Goal: Task Accomplishment & Management: Use online tool/utility

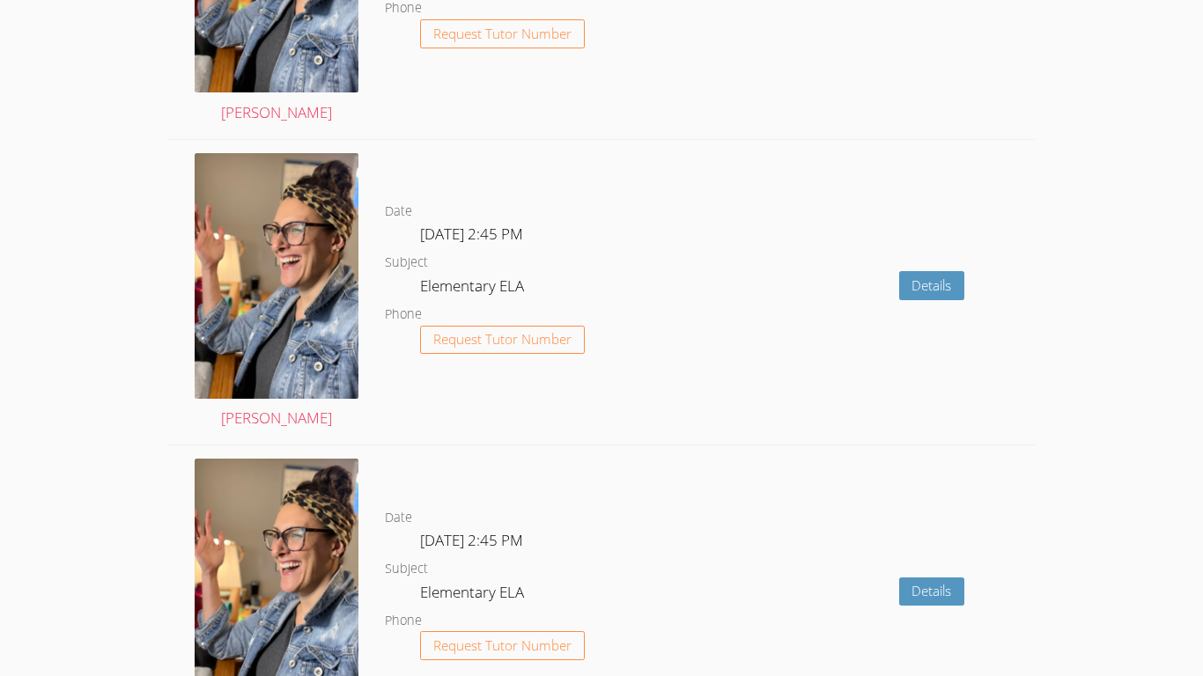
scroll to position [2249, 0]
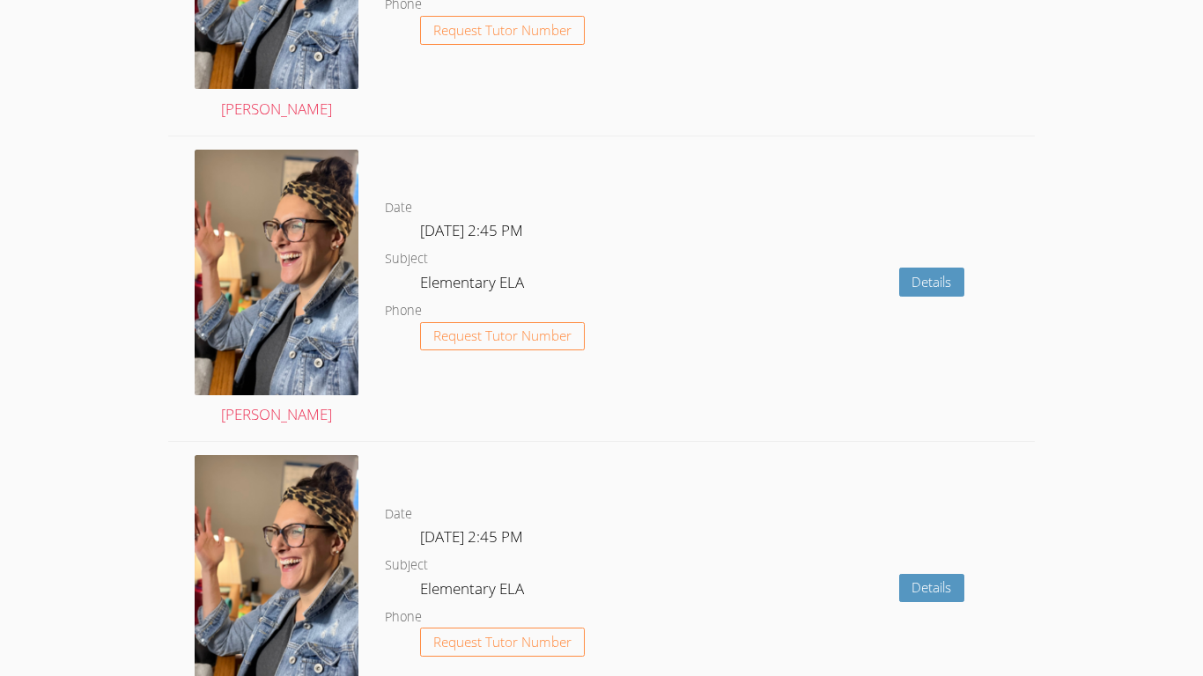
click at [621, 348] on dl "Date [DATE] 2:45 PM Subject Elementary ELA Phone Request Tutor Number" at bounding box center [536, 288] width 303 height 183
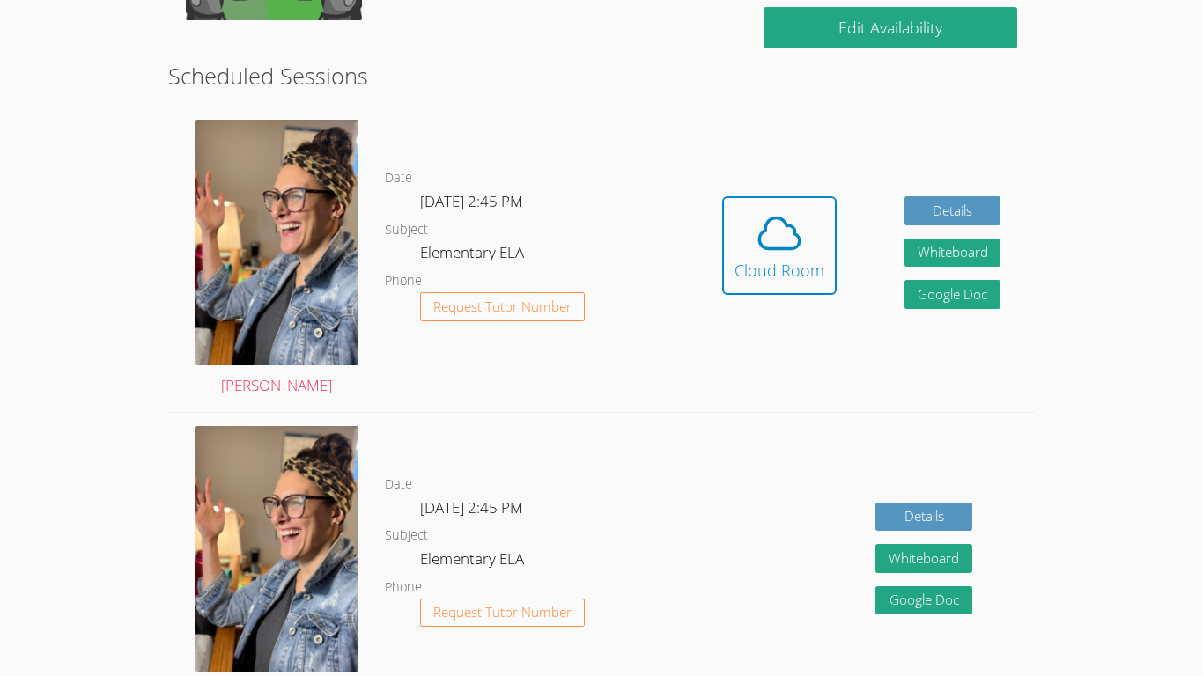
scroll to position [452, 0]
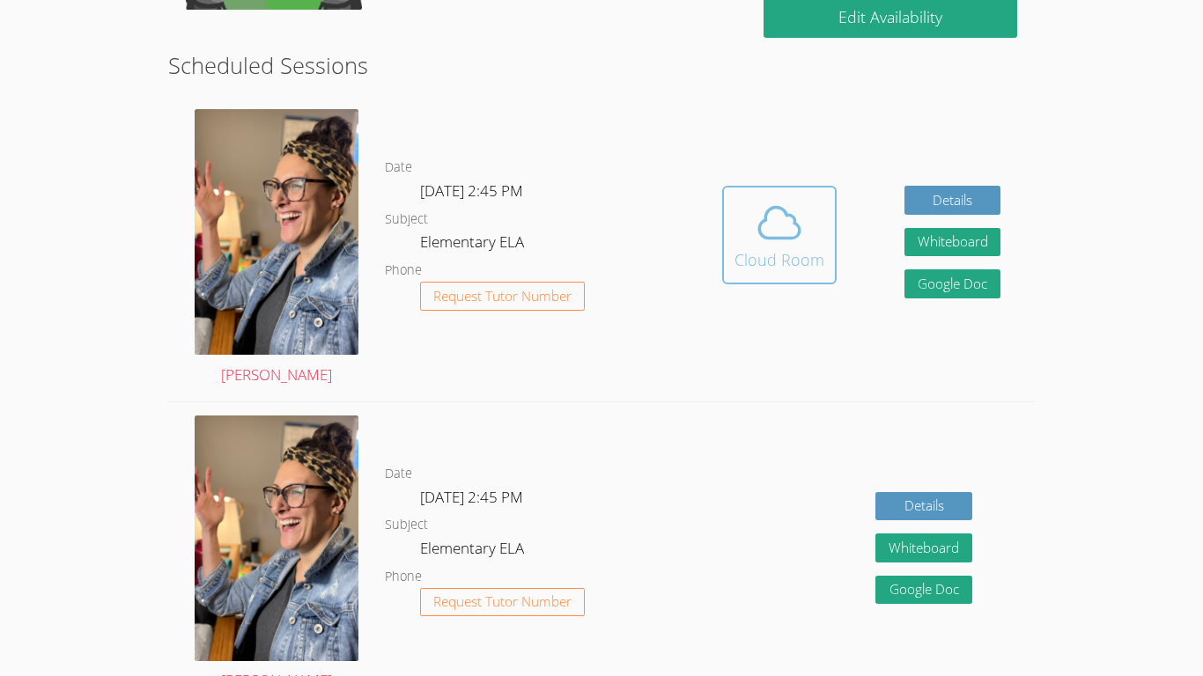
click at [748, 254] on div "Cloud Room" at bounding box center [780, 260] width 90 height 25
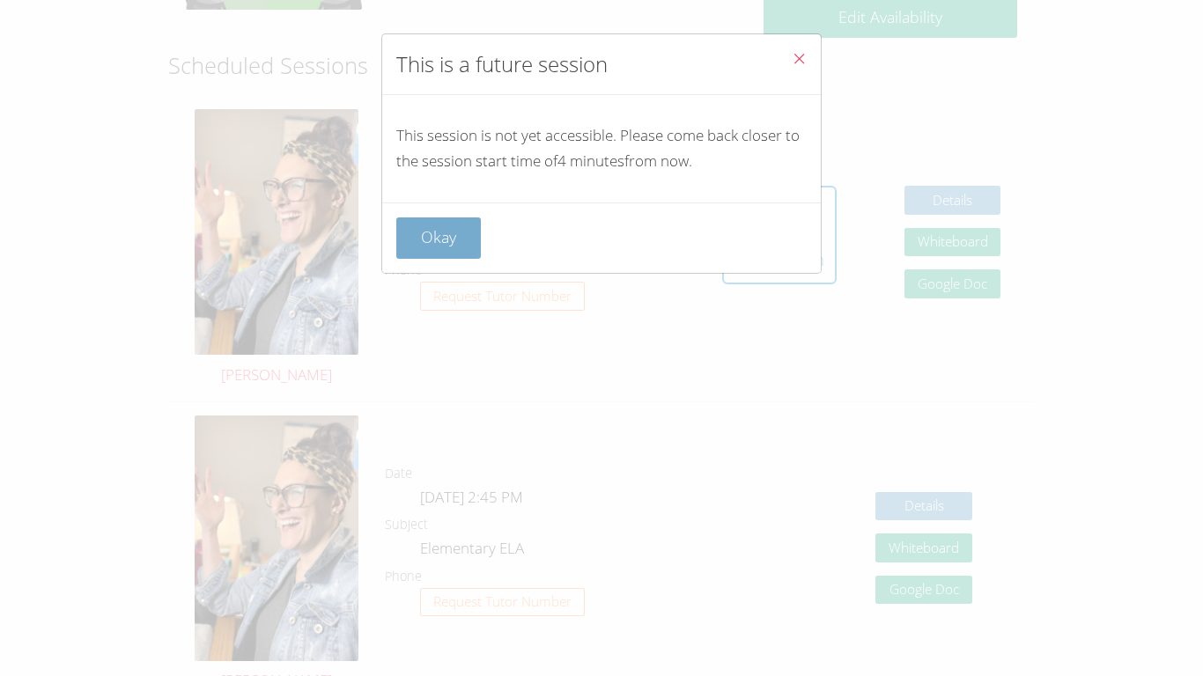
click at [462, 241] on button "Okay" at bounding box center [438, 238] width 85 height 41
click at [462, 241] on dd "Elementary ELA" at bounding box center [473, 245] width 107 height 30
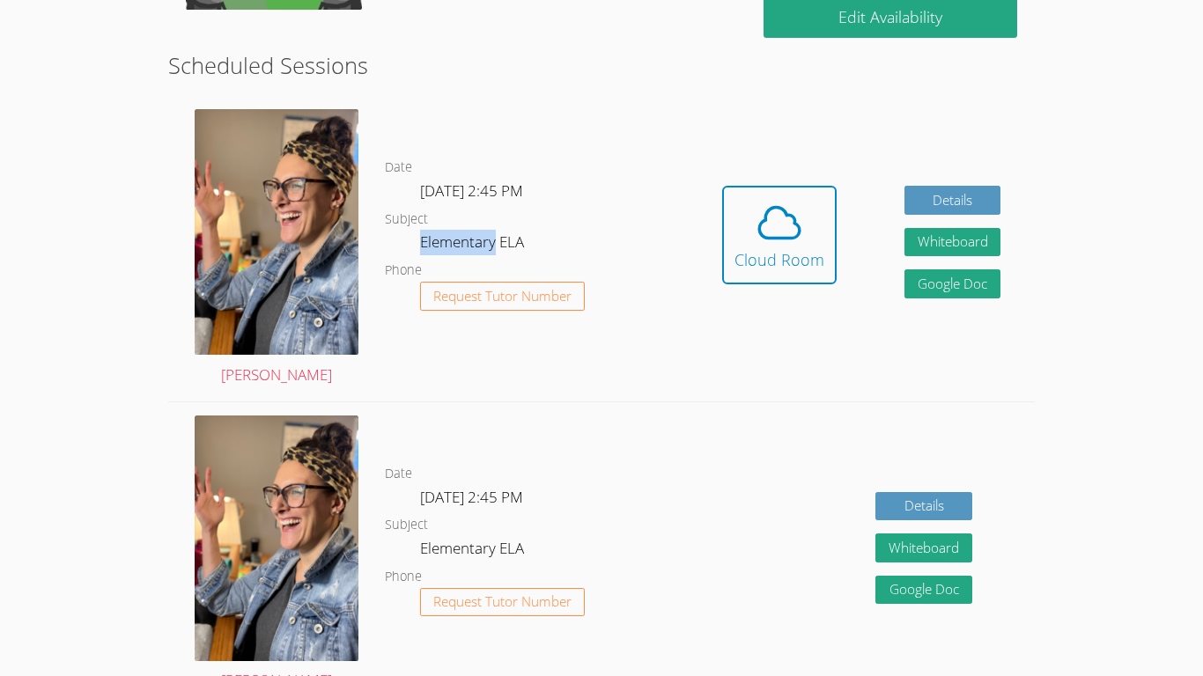
scroll to position [462, 0]
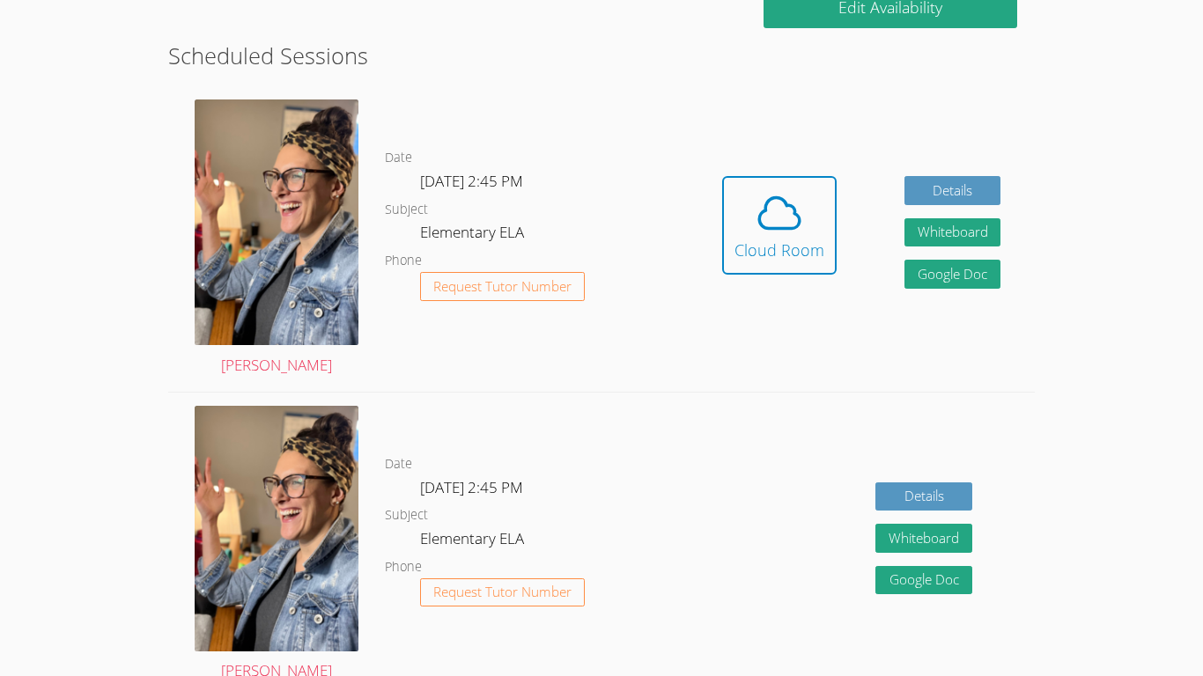
click at [706, 231] on div "Hidden Cloud Room Details Whiteboard Hidden Google Doc" at bounding box center [861, 239] width 346 height 306
click at [772, 236] on icon at bounding box center [779, 212] width 49 height 49
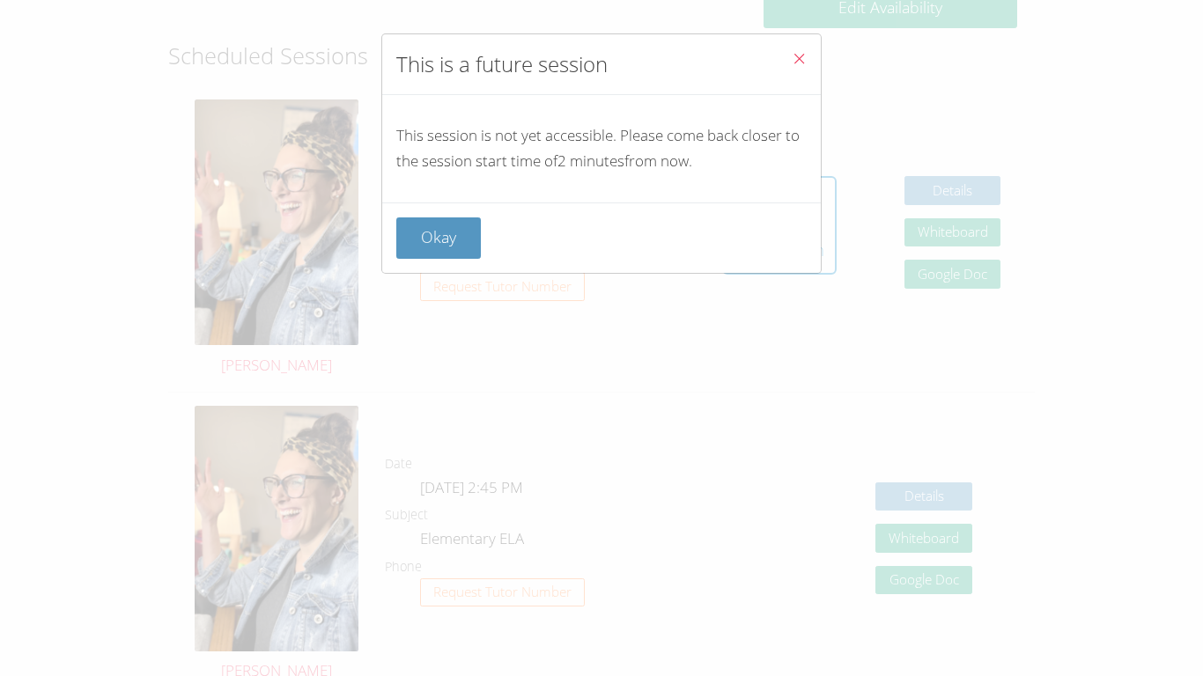
click at [805, 55] on icon "Close" at bounding box center [799, 58] width 15 height 15
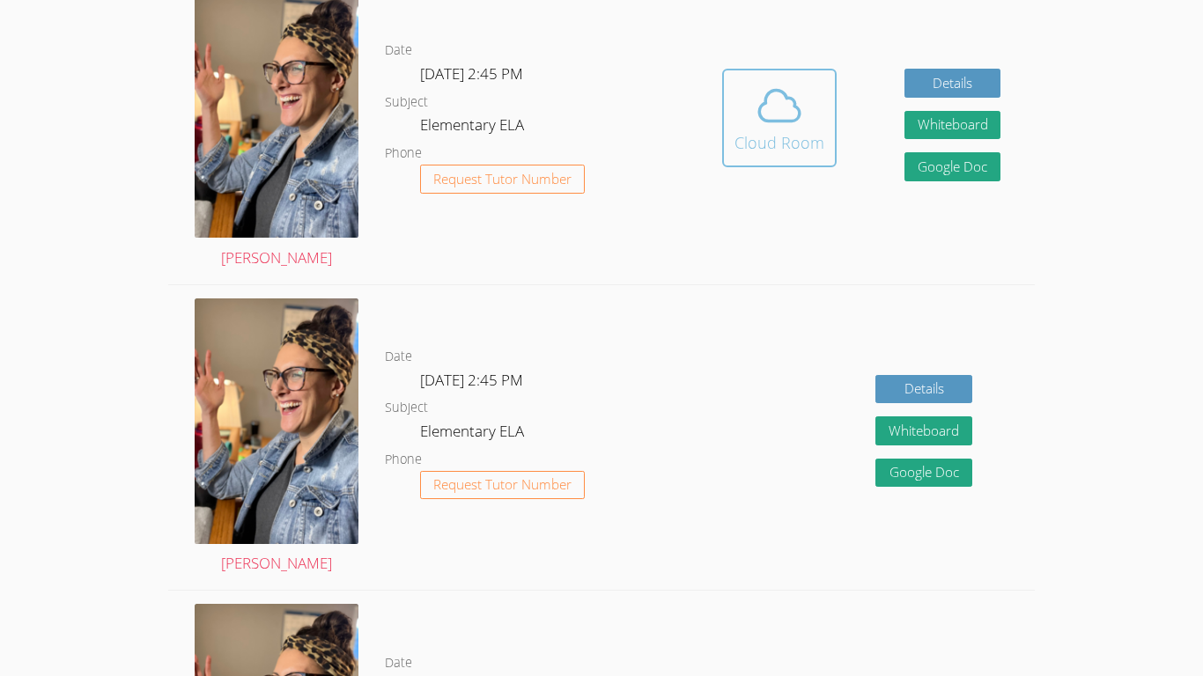
scroll to position [565, 0]
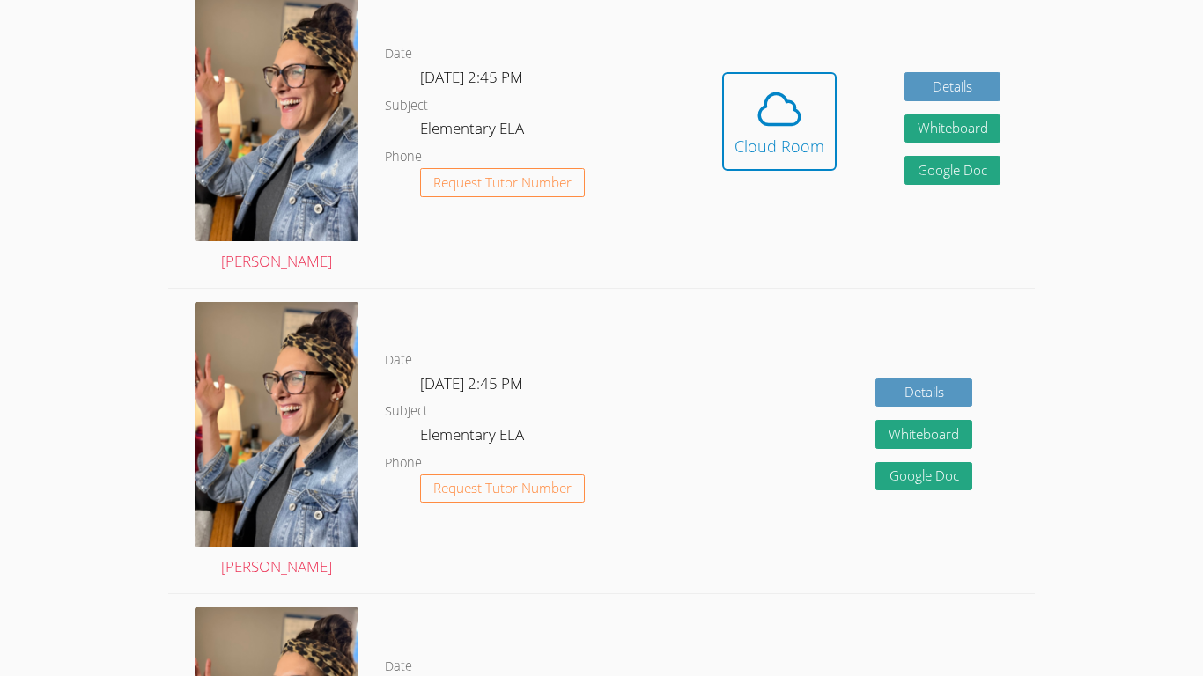
click at [931, 240] on div "Hidden Cloud Room Details Whiteboard Hidden Google Doc" at bounding box center [861, 135] width 346 height 306
click at [787, 145] on div "Cloud Room" at bounding box center [780, 146] width 90 height 25
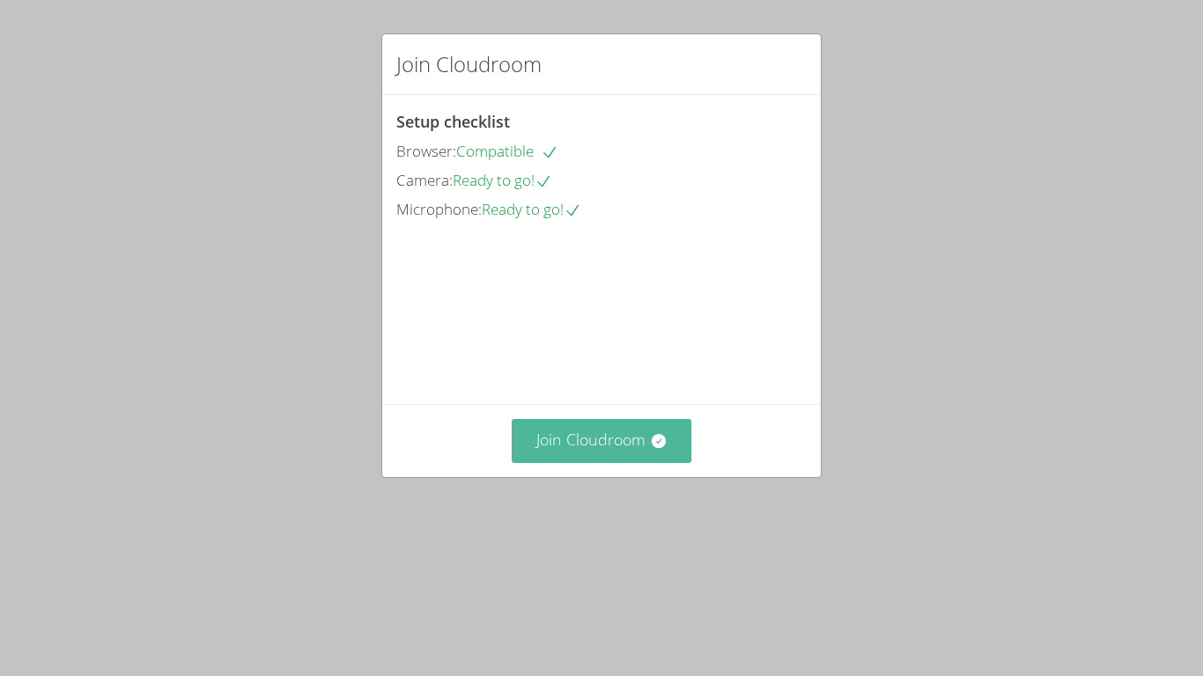
click at [551, 462] on button "Join Cloudroom" at bounding box center [602, 440] width 181 height 43
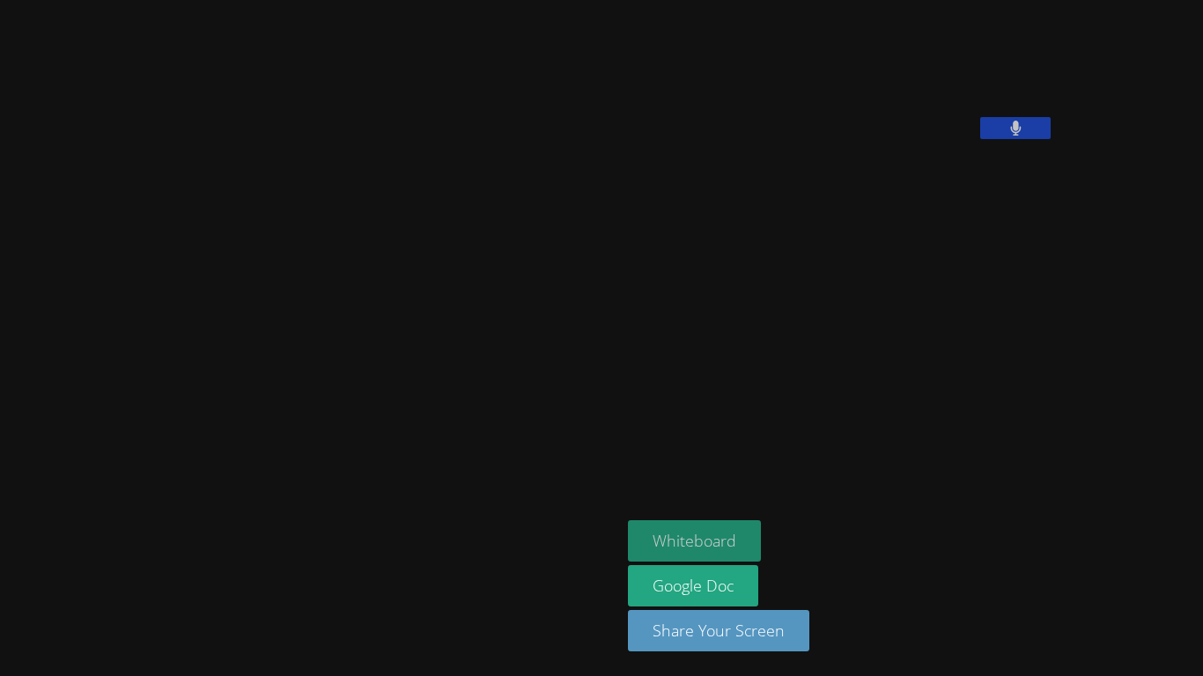
click at [628, 533] on button "Whiteboard" at bounding box center [694, 541] width 133 height 41
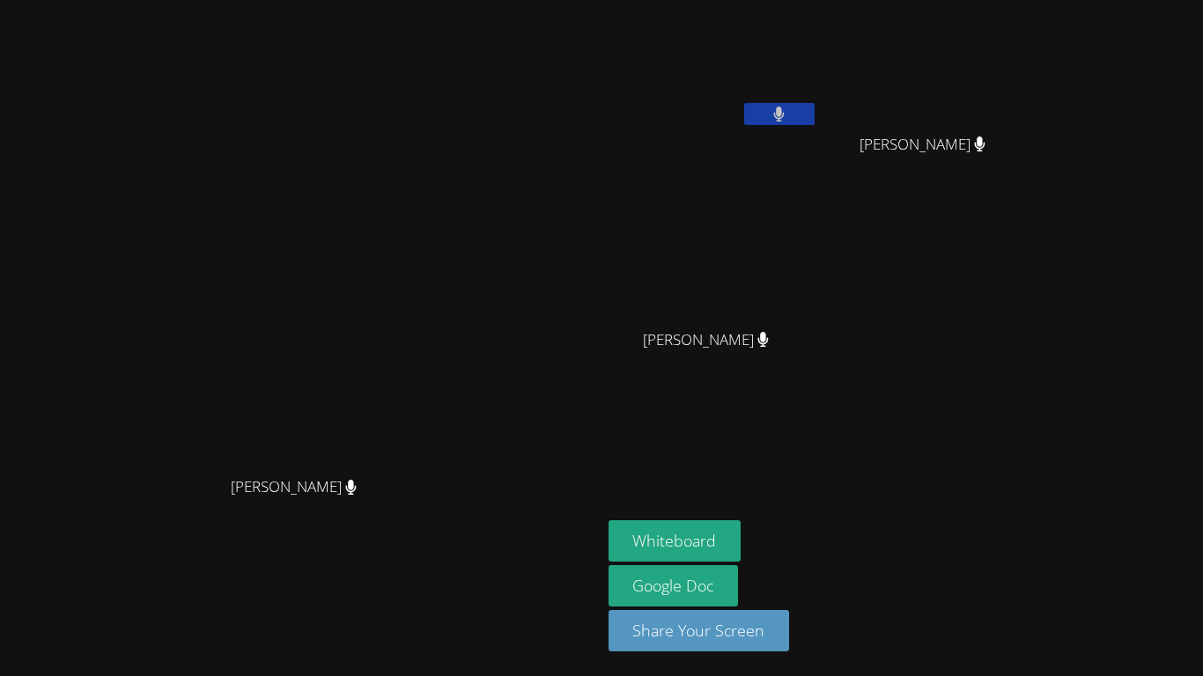
click at [785, 115] on icon at bounding box center [779, 114] width 11 height 15
click at [788, 114] on icon at bounding box center [779, 114] width 18 height 15
click at [785, 114] on icon at bounding box center [779, 114] width 11 height 15
click at [788, 114] on icon at bounding box center [779, 114] width 18 height 15
click at [785, 114] on icon at bounding box center [779, 114] width 11 height 15
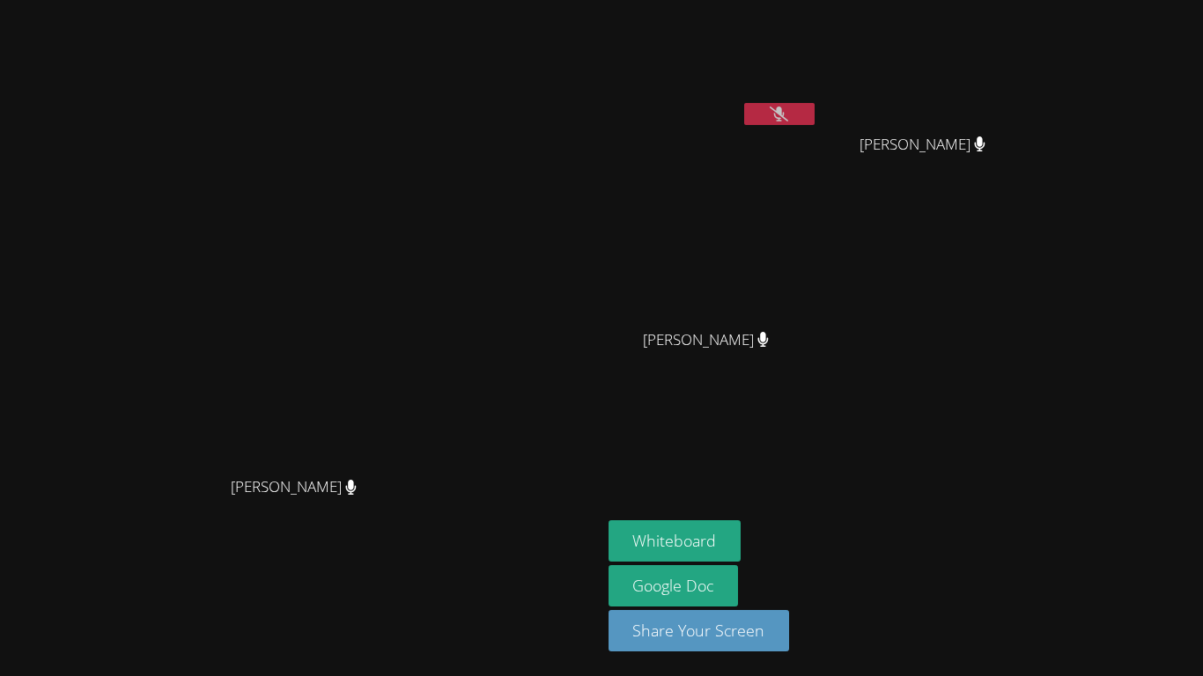
click at [788, 114] on icon at bounding box center [779, 114] width 18 height 15
click at [785, 108] on icon at bounding box center [778, 114] width 11 height 15
